Goal: Task Accomplishment & Management: Manage account settings

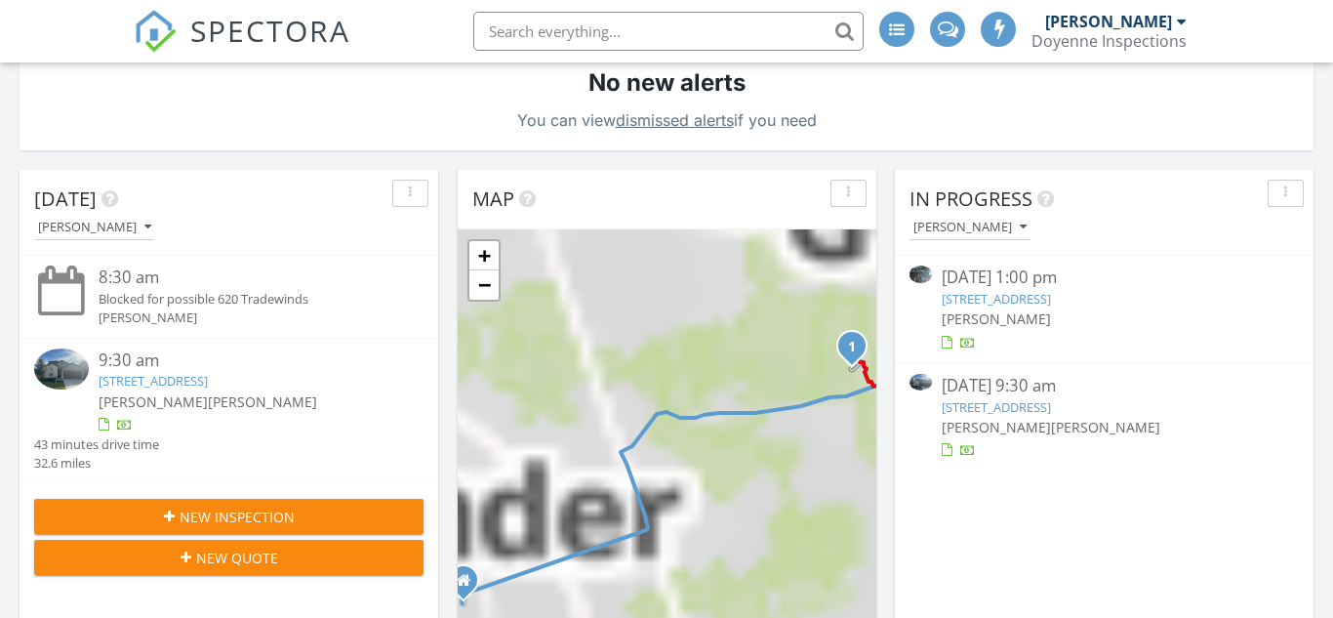
scroll to position [471, 0]
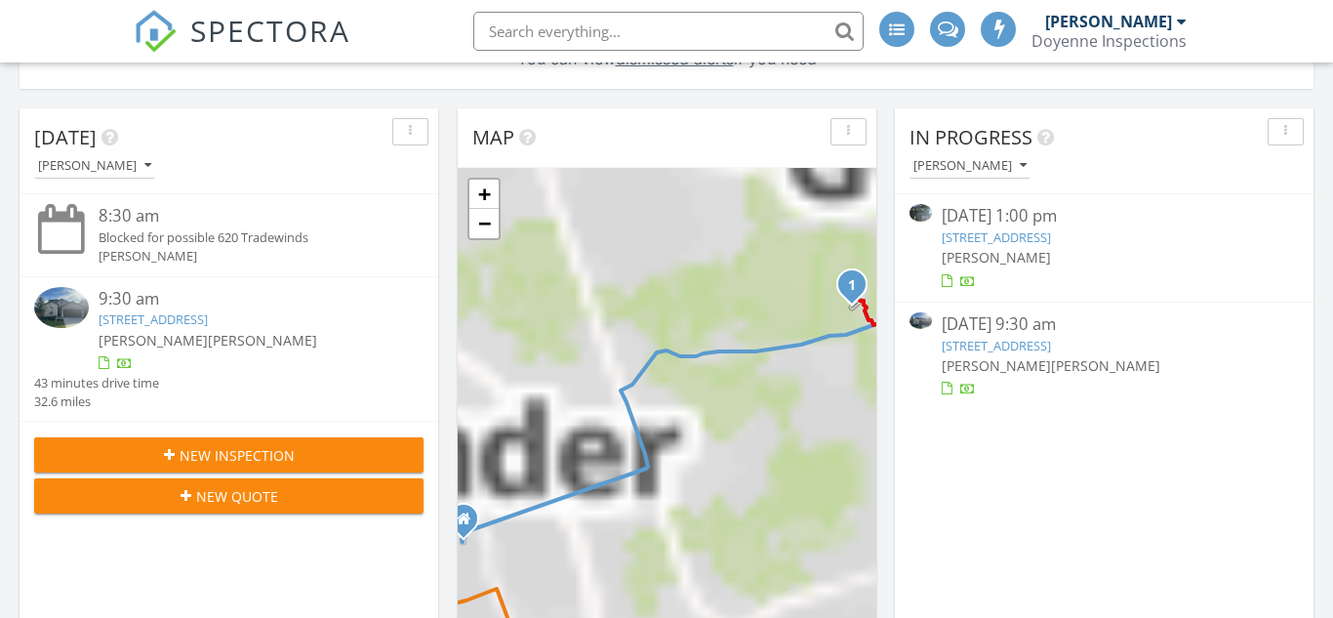
click at [1094, 300] on div "09/28/25 1:00 pm 10914 Sierra Oaks, Austin, TX 78759 Jess Mall" at bounding box center [1104, 247] width 419 height 107
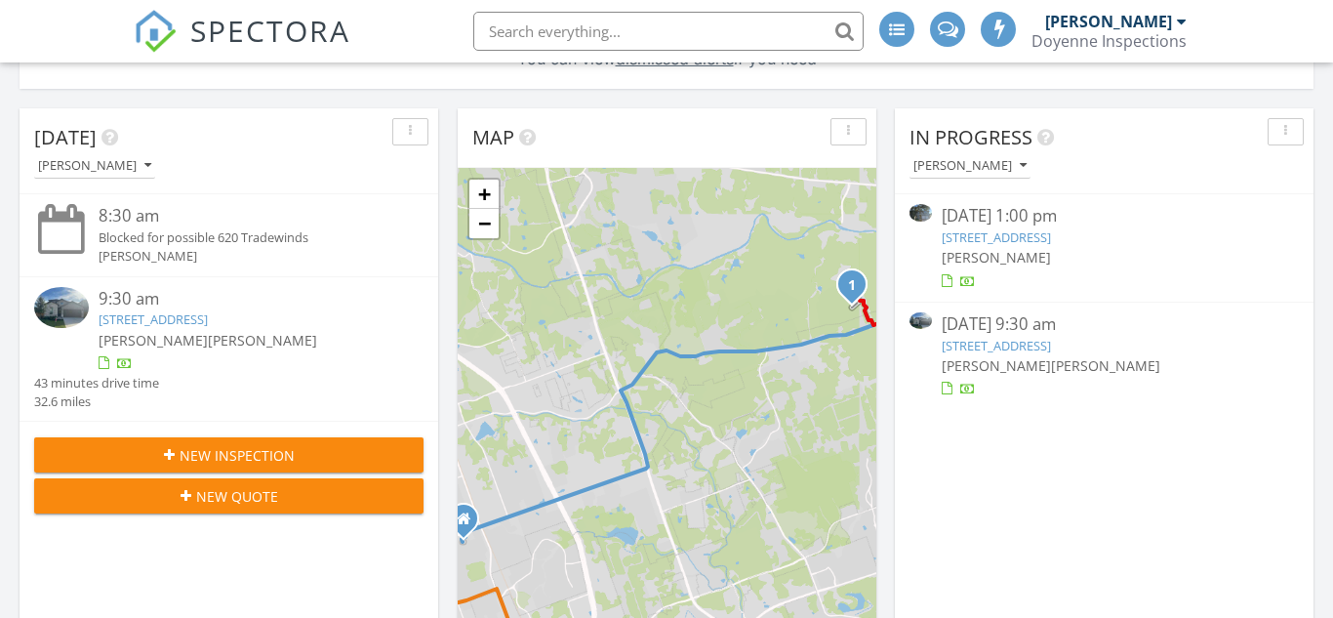
click at [1051, 233] on link "10914 Sierra Oaks, Austin, TX 78759" at bounding box center [996, 237] width 109 height 18
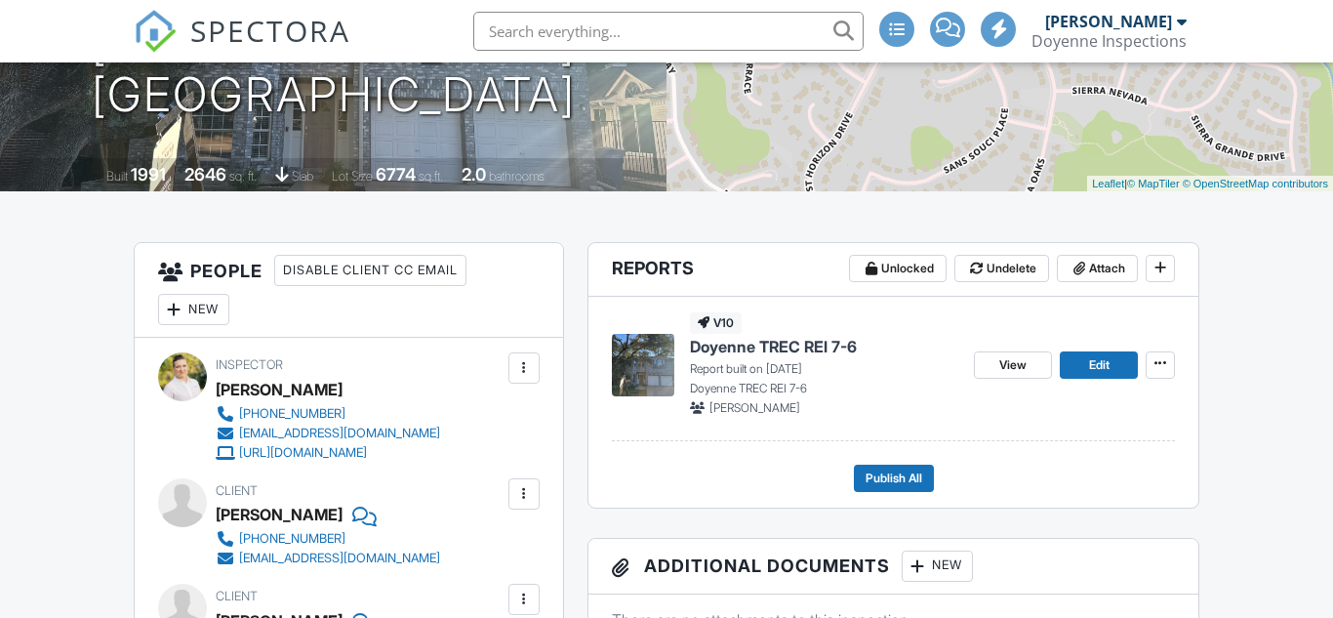
scroll to position [328, 0]
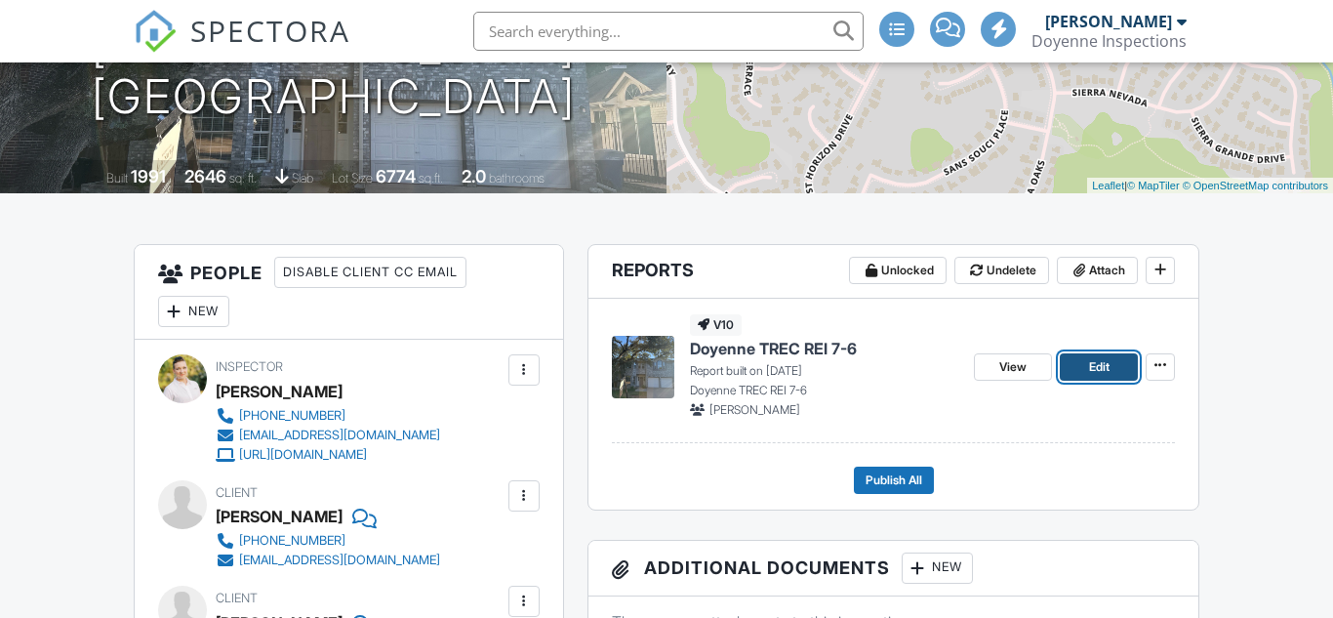
click at [1096, 365] on span "Edit" at bounding box center [1099, 367] width 20 height 20
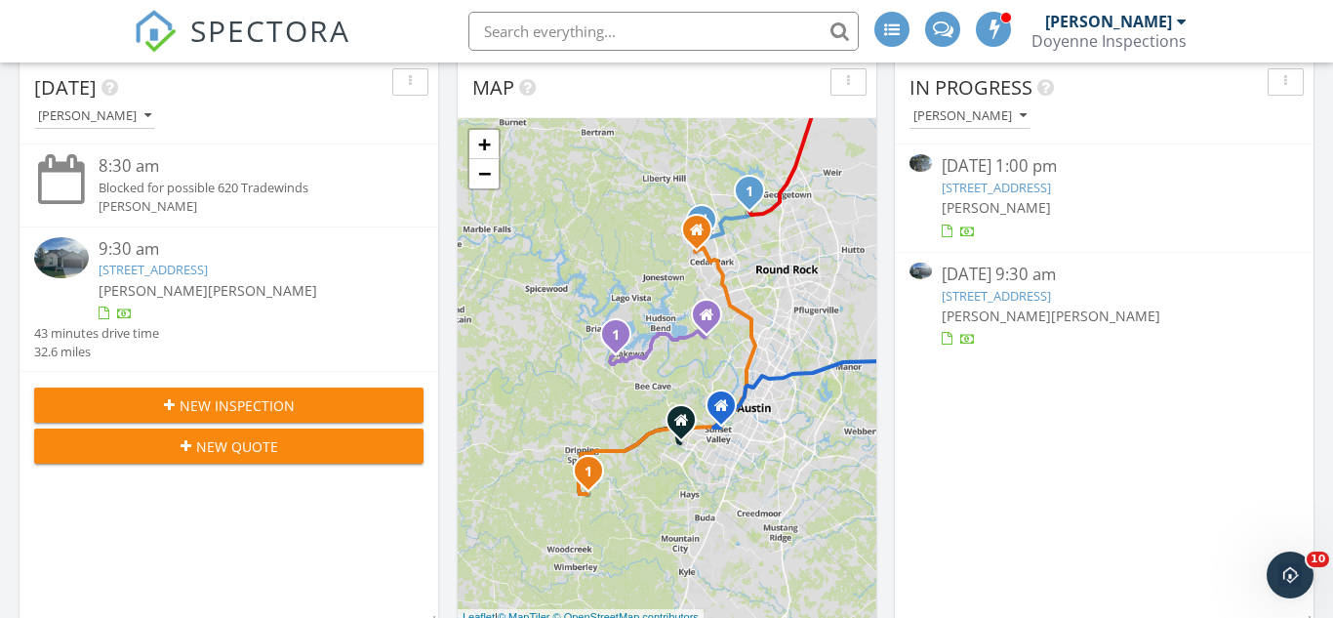
scroll to position [524, 0]
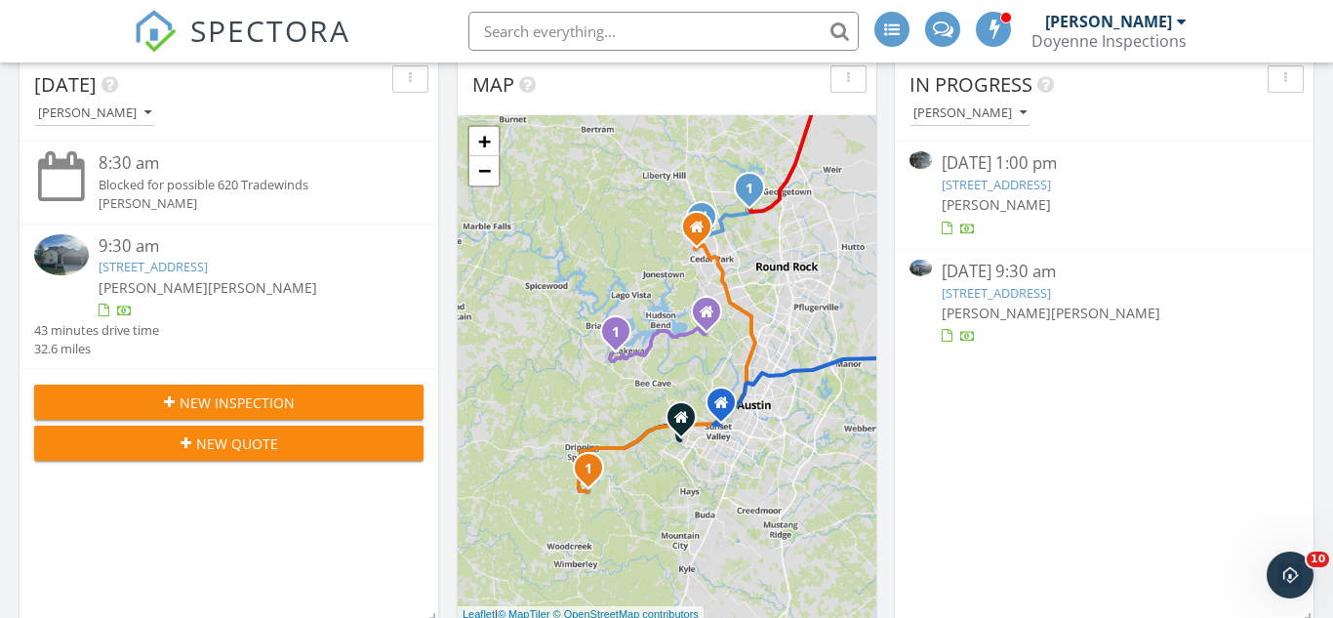
click at [1045, 186] on link "[STREET_ADDRESS]" at bounding box center [996, 185] width 109 height 18
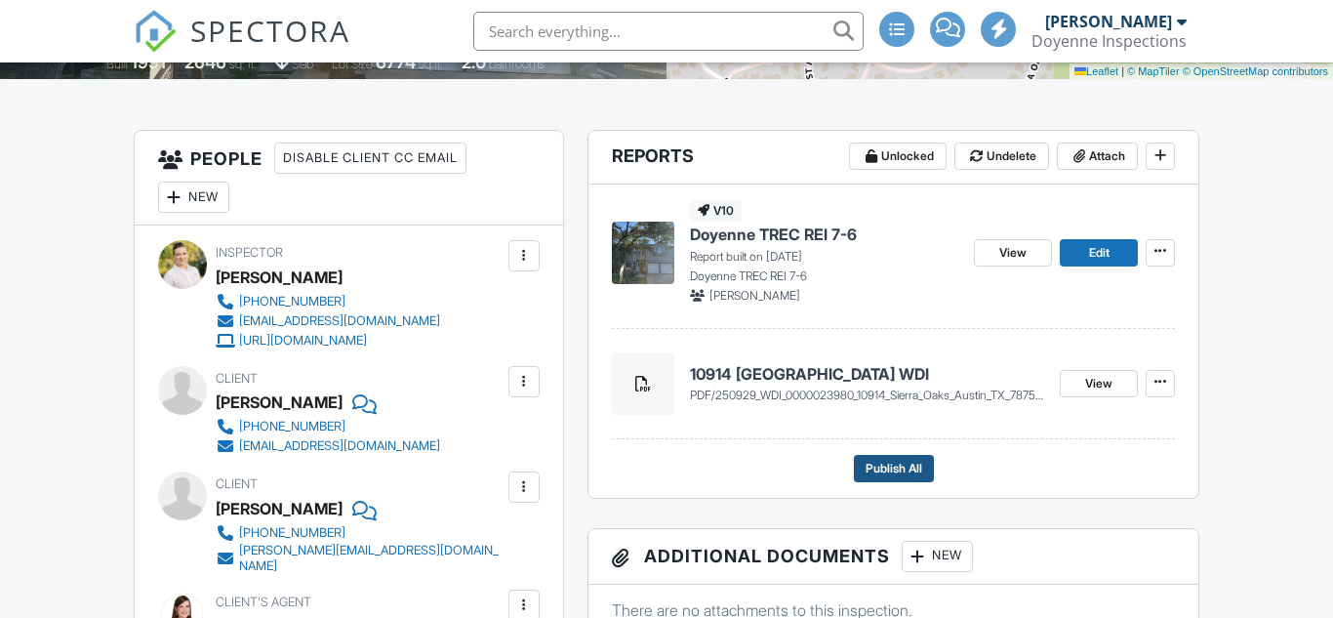
scroll to position [453, 0]
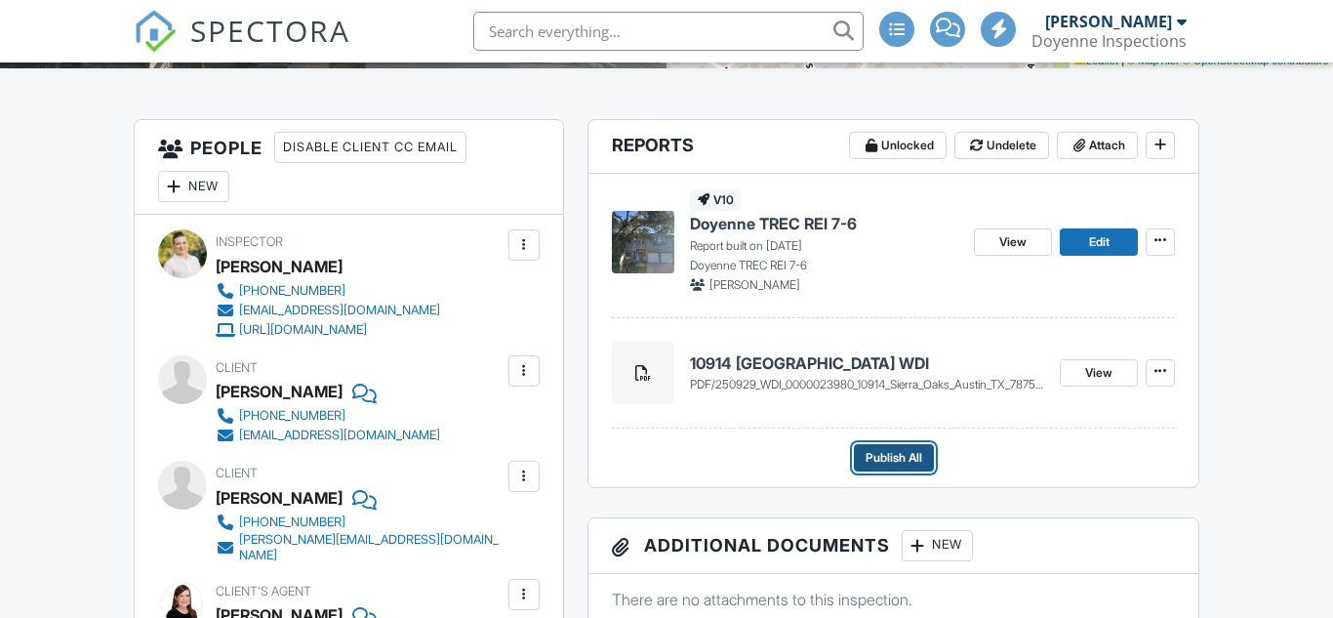
click at [878, 457] on span "Publish All" at bounding box center [893, 458] width 57 height 20
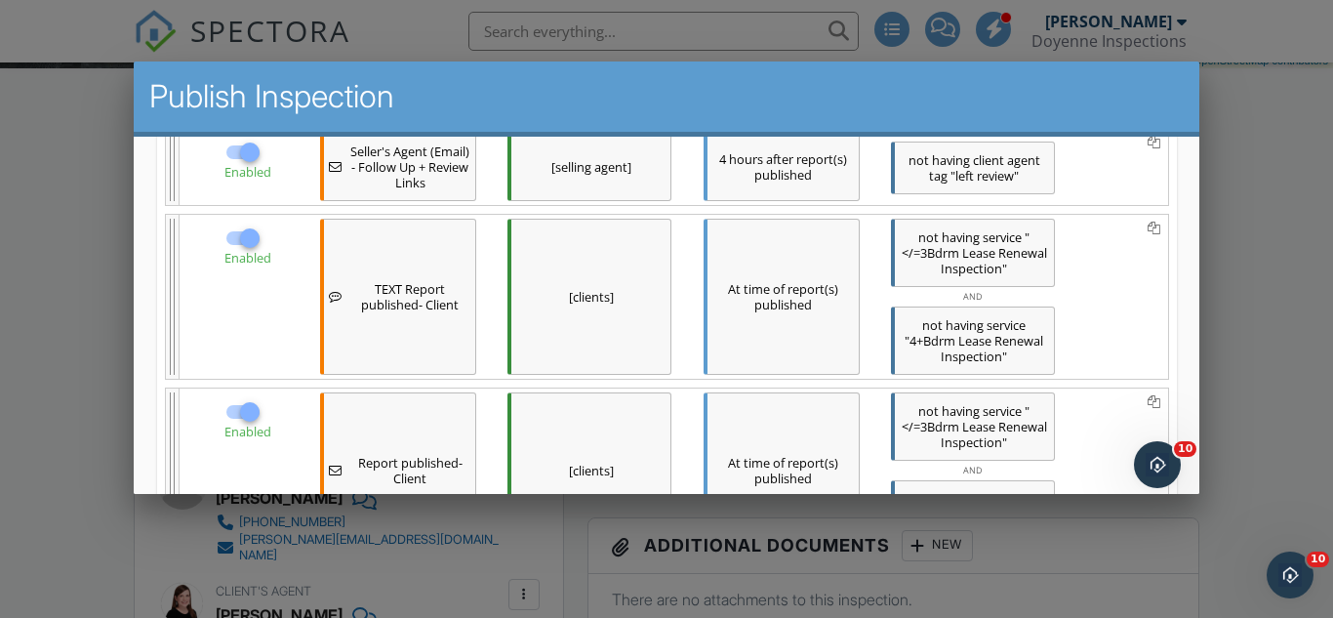
scroll to position [742, 0]
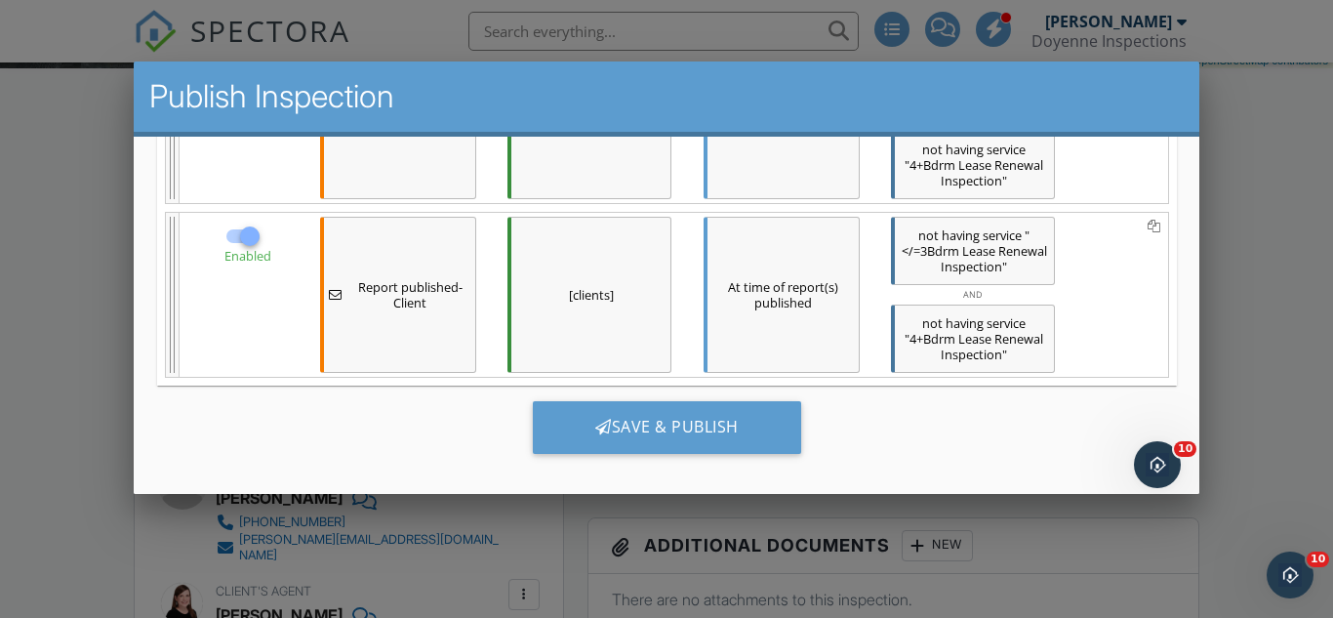
click at [717, 417] on div "Save & Publish" at bounding box center [666, 427] width 268 height 53
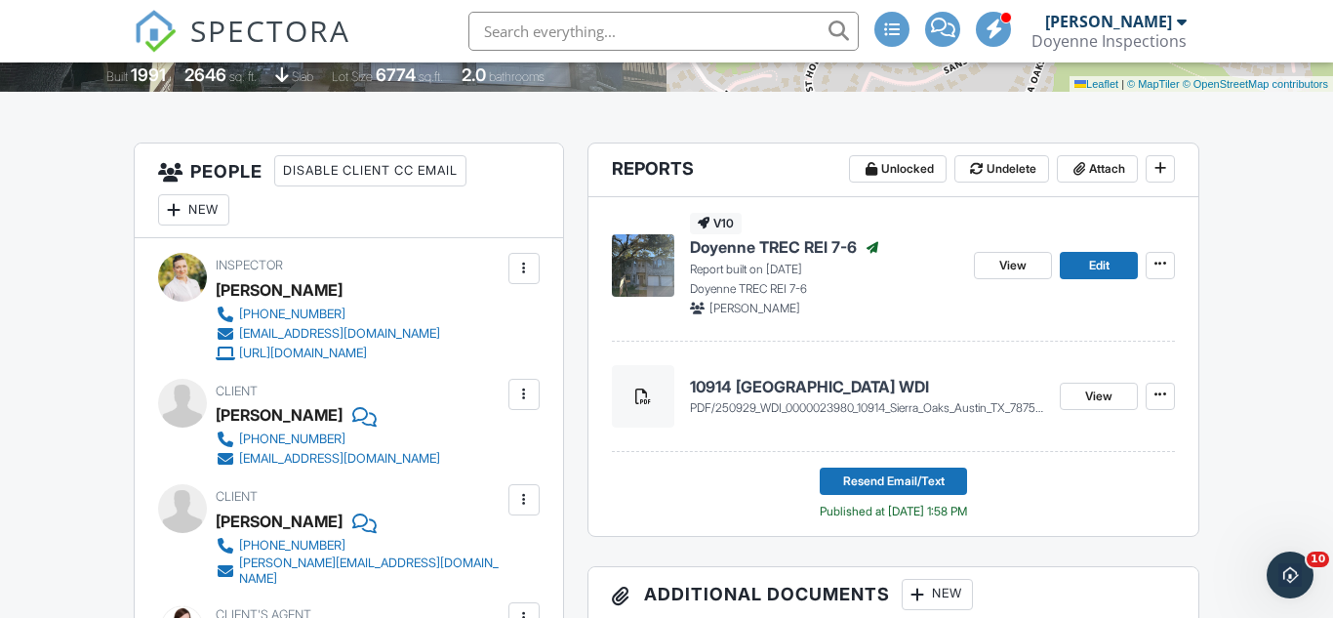
scroll to position [432, 0]
